Goal: Task Accomplishment & Management: Manage account settings

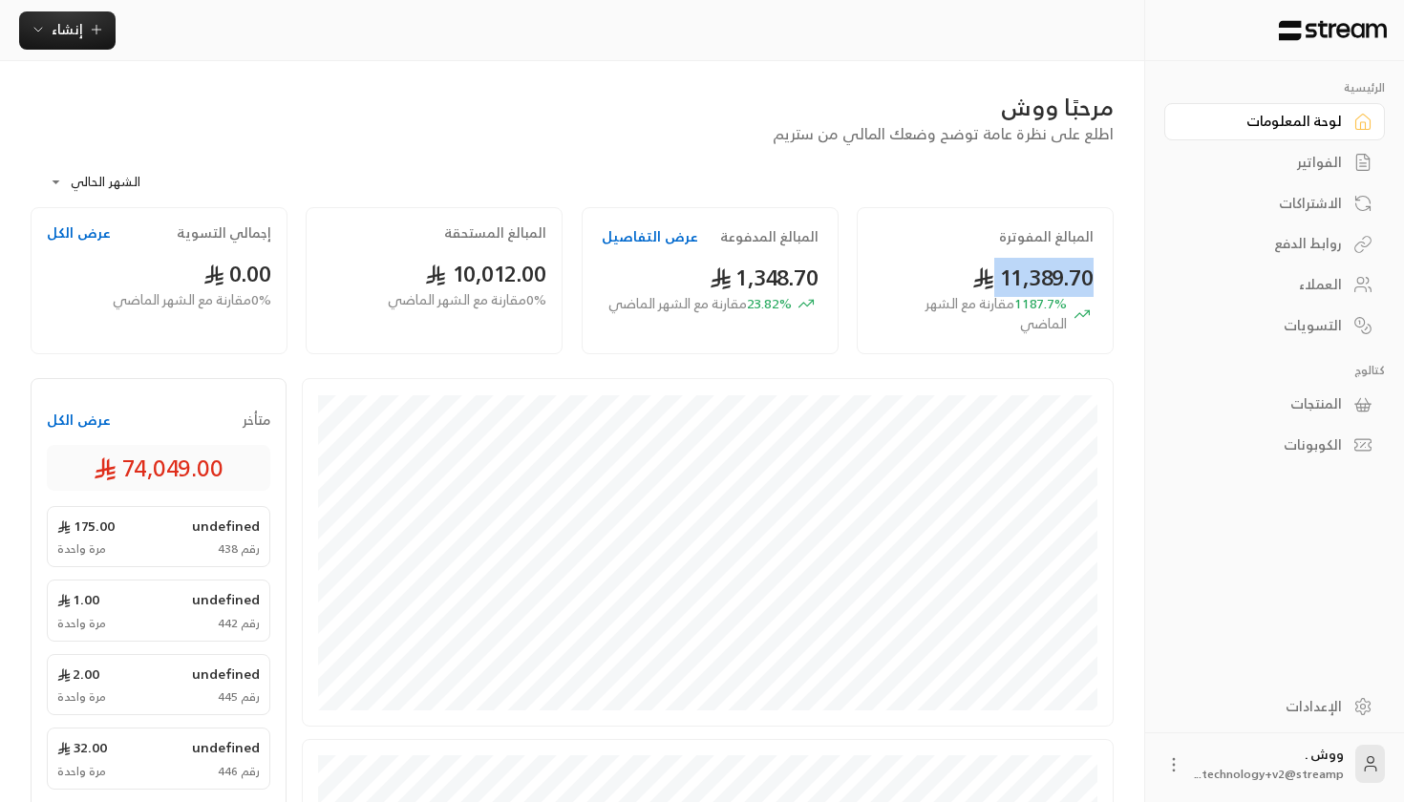
drag, startPoint x: 952, startPoint y: 283, endPoint x: 1129, endPoint y: 286, distance: 176.7
click at [1129, 286] on div "**********" at bounding box center [572, 675] width 1144 height 1229
click at [953, 319] on span "1187.7 % مقارنة مع الشهر الماضي" at bounding box center [972, 314] width 190 height 40
drag, startPoint x: 1016, startPoint y: 318, endPoint x: 1051, endPoint y: 312, distance: 35.8
click at [1051, 313] on span "1187.7 % مقارنة مع الشهر الماضي" at bounding box center [972, 314] width 190 height 40
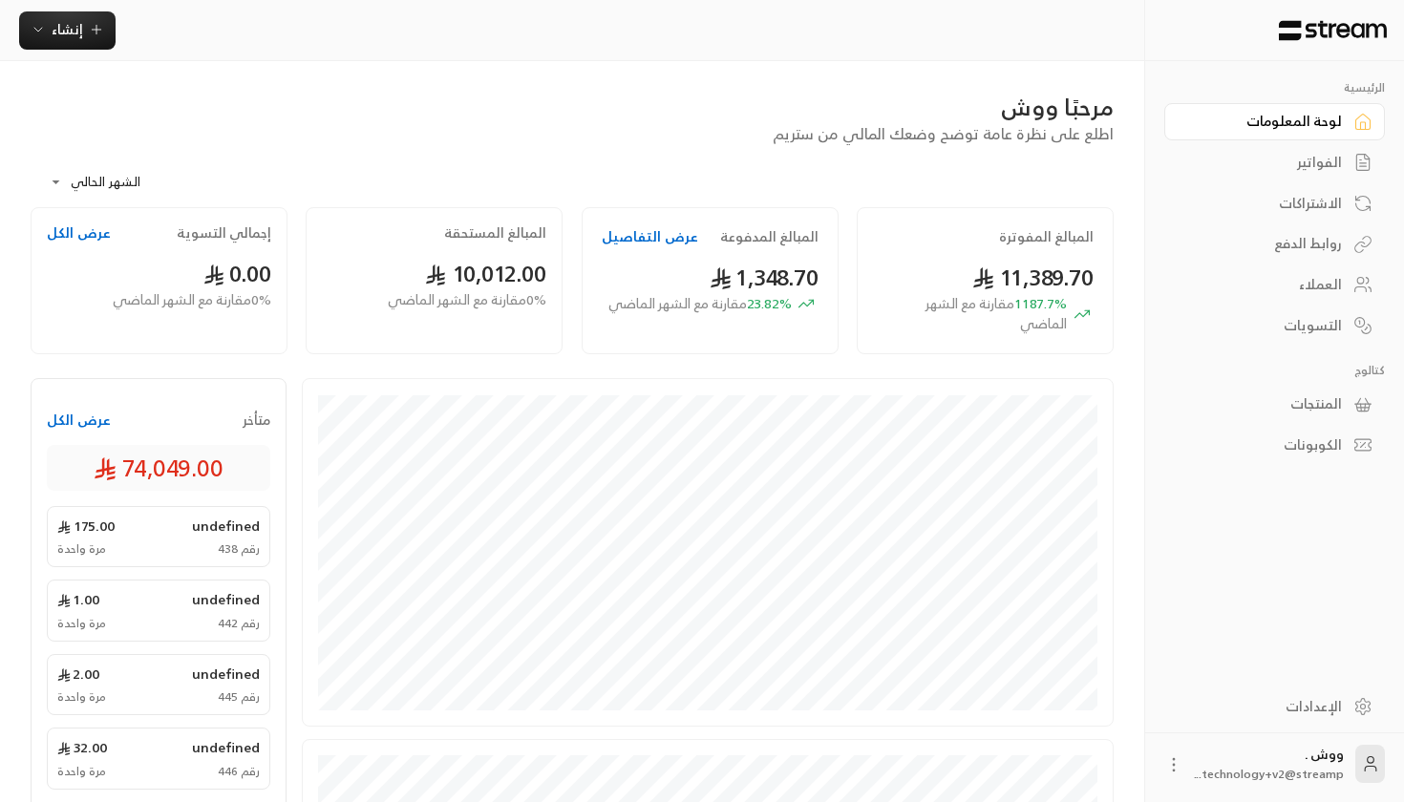
drag, startPoint x: 707, startPoint y: 278, endPoint x: 835, endPoint y: 299, distance: 129.7
click at [835, 300] on div "المبالغ المدفوعة عرض التفاصيل 1,348.70 23.82 % مقارنة مع الشهر الماضي" at bounding box center [710, 280] width 257 height 147
drag, startPoint x: 425, startPoint y: 263, endPoint x: 560, endPoint y: 302, distance: 140.2
click at [560, 302] on div "المبالغ المستحقة 10,012.00 0 % مقارنة مع الشهر الماضي" at bounding box center [434, 280] width 257 height 147
drag, startPoint x: 196, startPoint y: 265, endPoint x: 323, endPoint y: 282, distance: 128.0
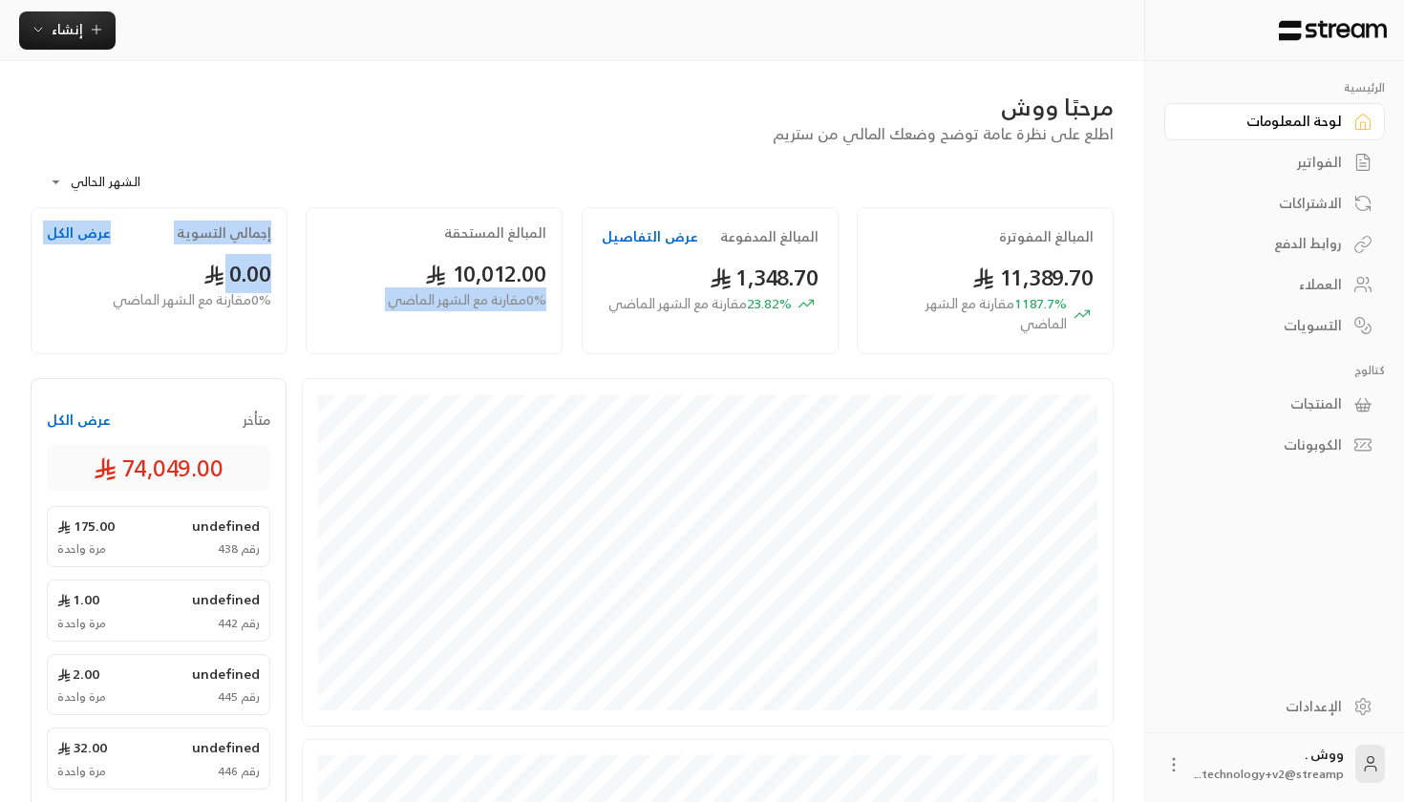
click at [323, 282] on div "المبالغ المفوترة 11,389.70 1187.7 % مقارنة مع الشهر الماضي المبالغ المدفوعة عرض…" at bounding box center [572, 285] width 1102 height 157
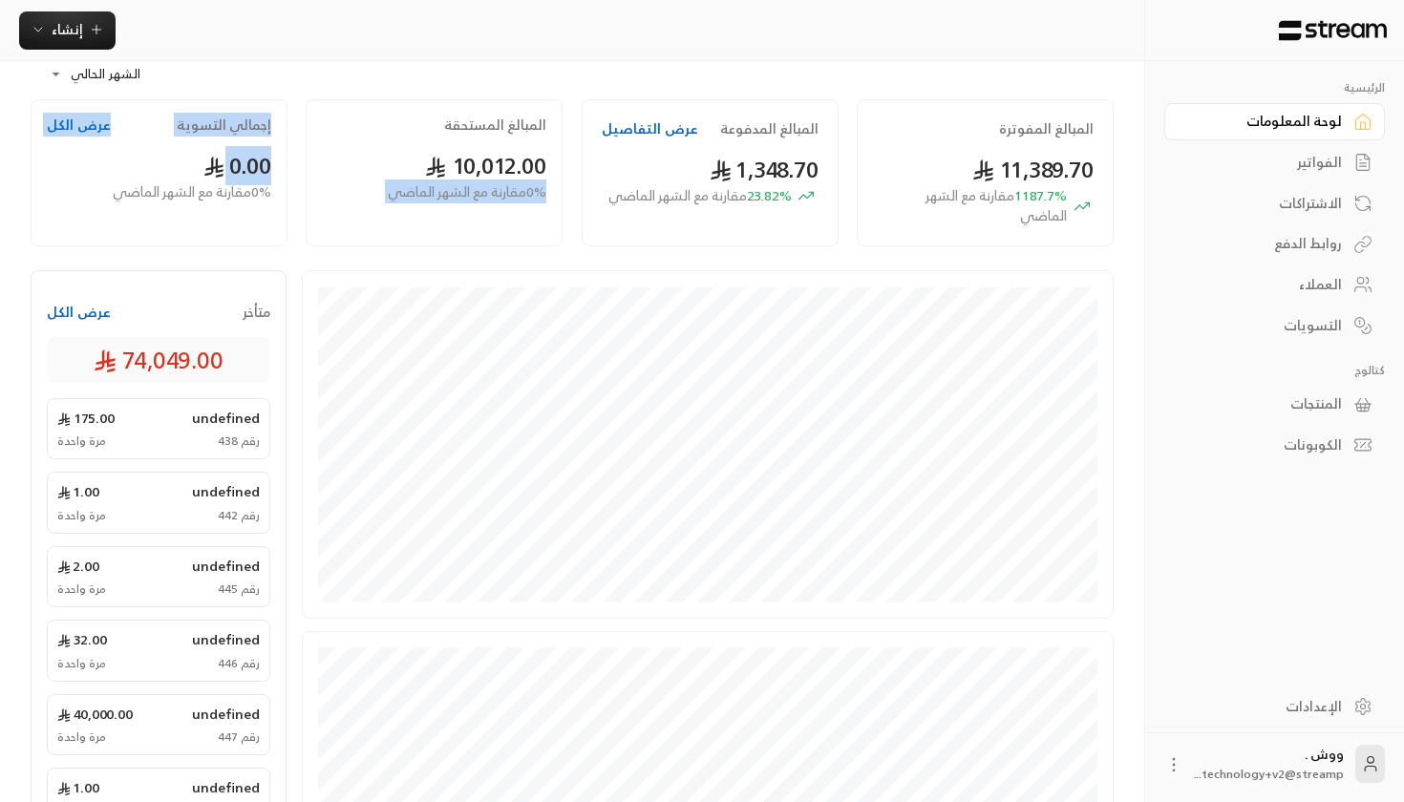
scroll to position [107, 0]
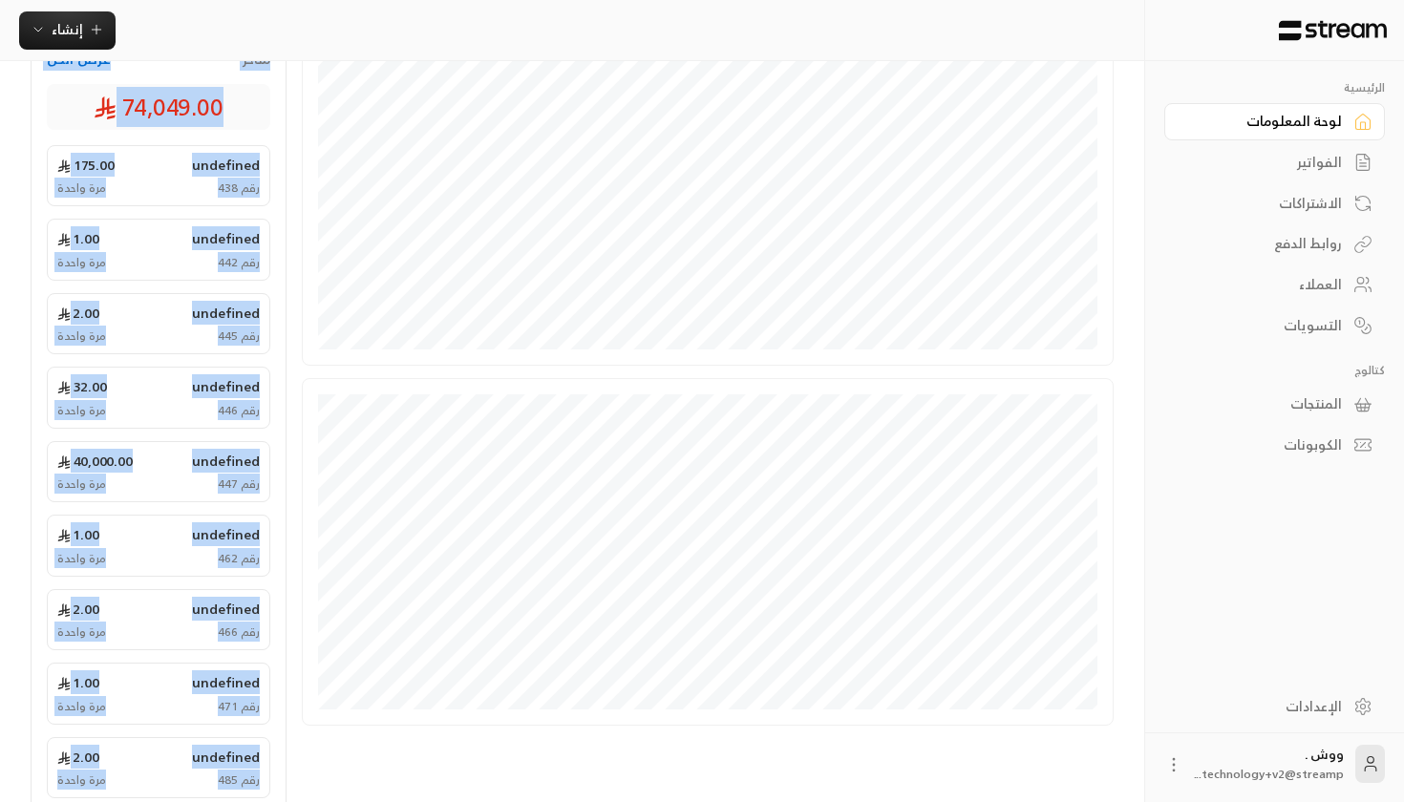
drag, startPoint x: 179, startPoint y: 284, endPoint x: 149, endPoint y: 801, distance: 518.4
click at [149, 801] on div "متأخر عرض الكل 74,049.00 undefined 175.00 رقم 438 مرة واحدة undefined 1.00 رقم …" at bounding box center [159, 457] width 256 height 880
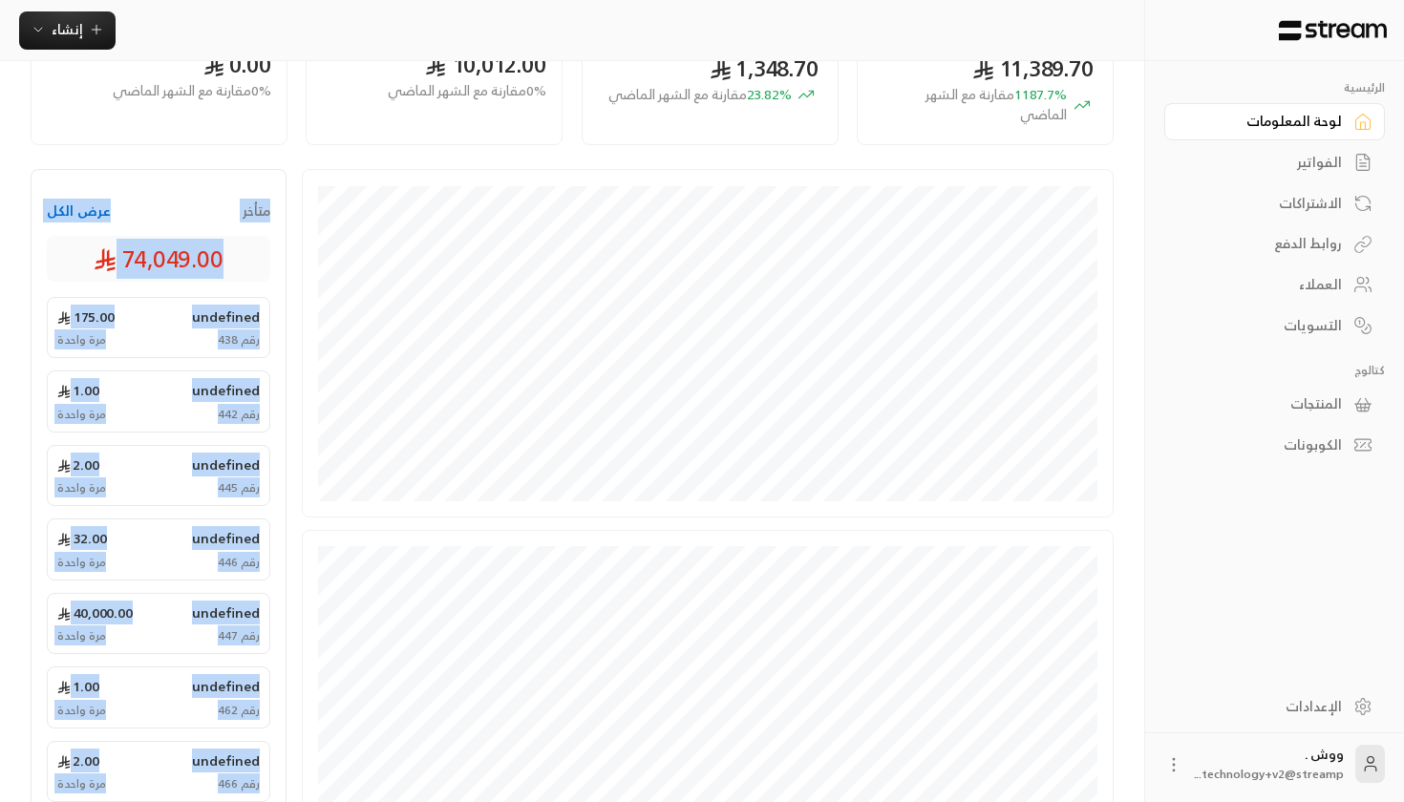
scroll to position [197, 0]
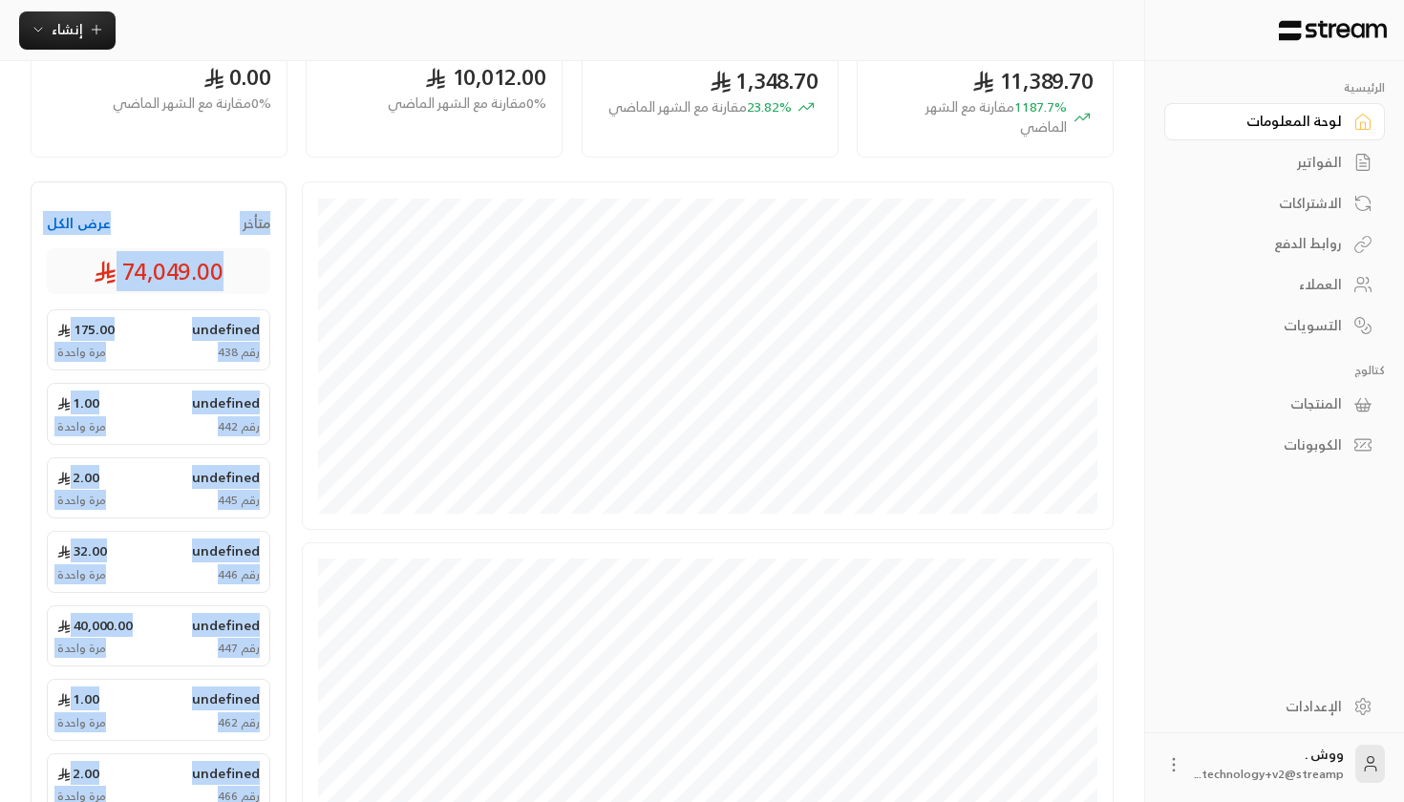
click at [80, 222] on button "عرض الكل" at bounding box center [79, 223] width 64 height 19
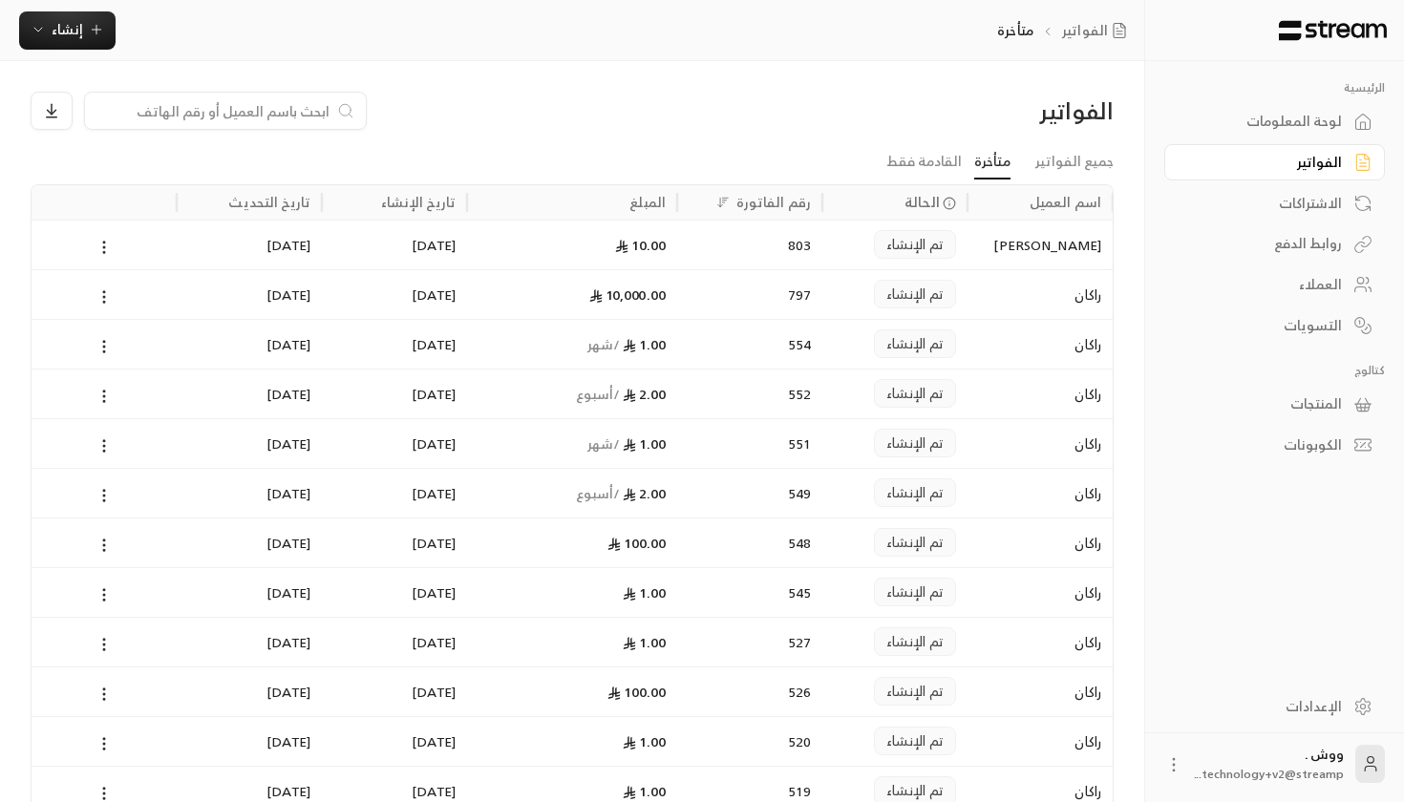
click at [623, 242] on icon at bounding box center [622, 246] width 12 height 12
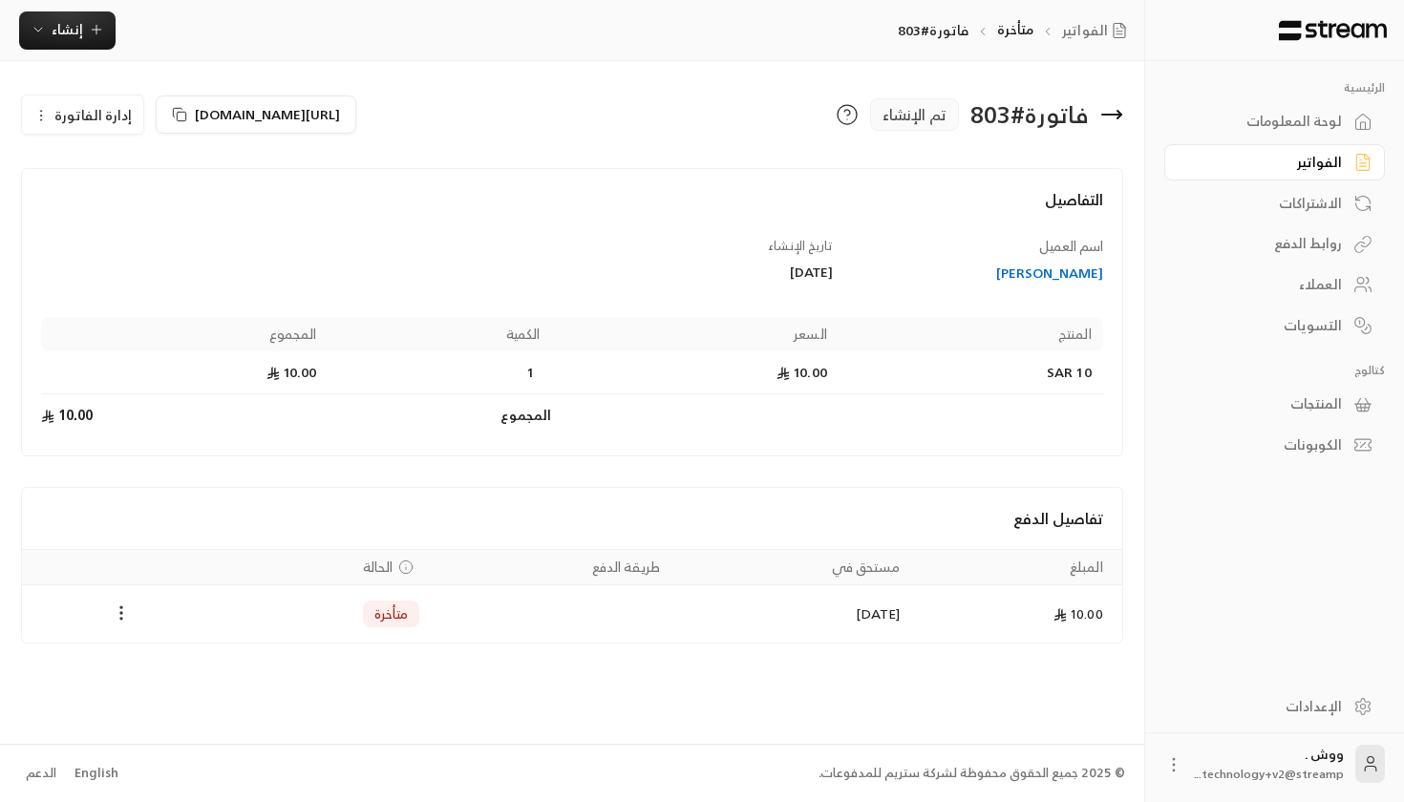
click at [116, 620] on icon "Payments" at bounding box center [121, 612] width 19 height 19
click at [589, 588] on div at bounding box center [702, 401] width 1404 height 802
click at [120, 610] on icon "Payments" at bounding box center [121, 612] width 19 height 19
click at [173, 655] on li "تغيير الحالة الى مدفوعة" at bounding box center [192, 662] width 147 height 34
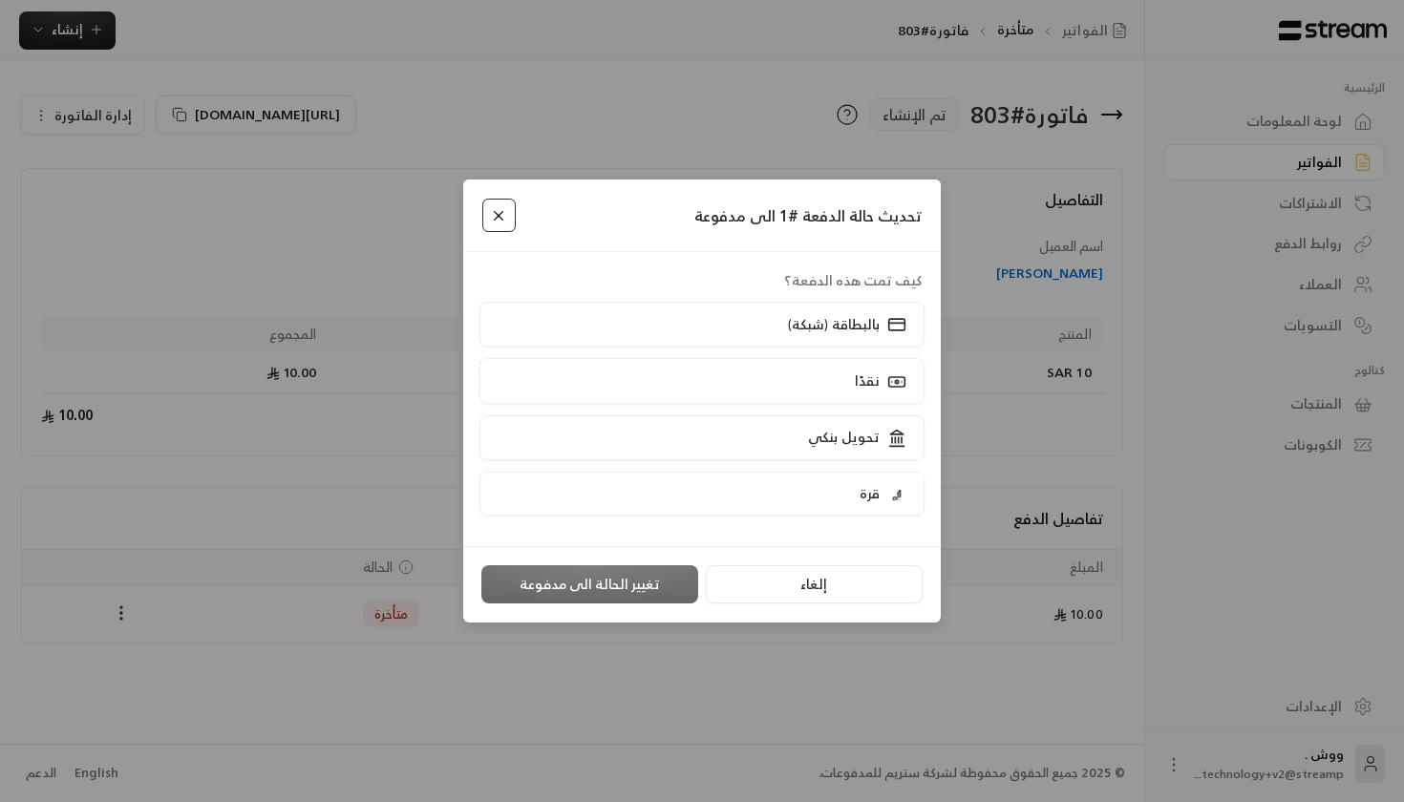
click at [492, 209] on button "Close" at bounding box center [498, 215] width 33 height 33
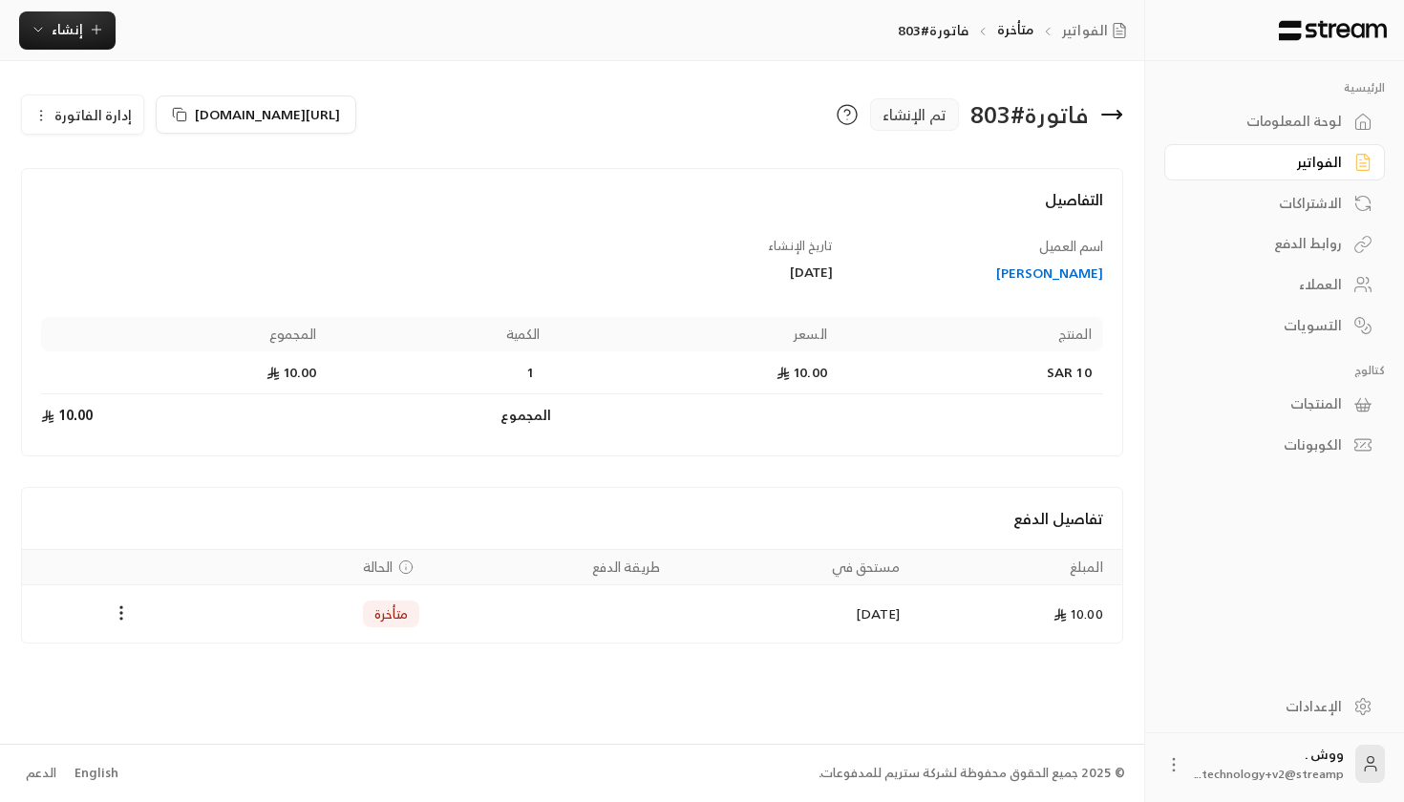
click at [1282, 114] on div "لوحة المعلومات" at bounding box center [1265, 121] width 154 height 19
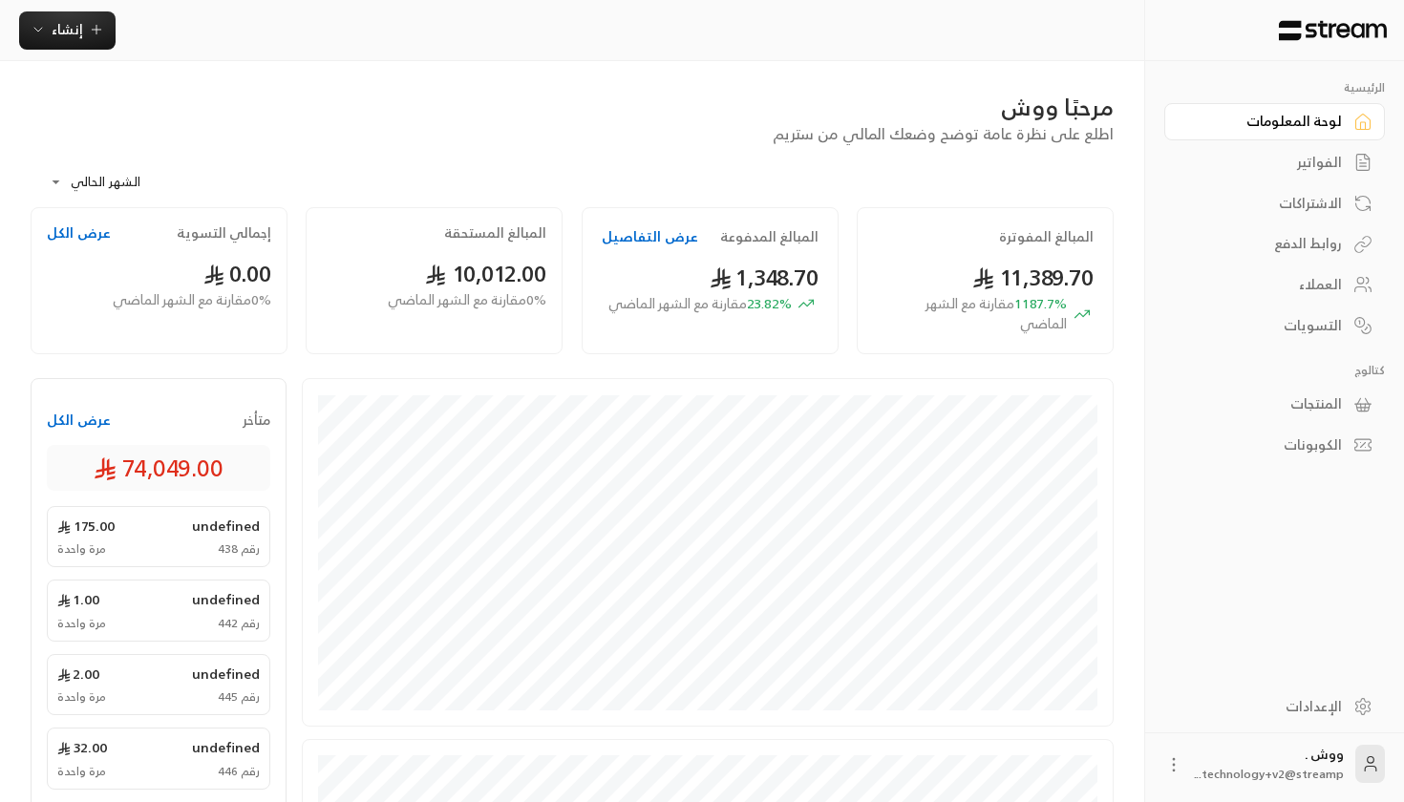
click at [331, 1] on div "إنشاء" at bounding box center [572, 30] width 1144 height 61
